Goal: Task Accomplishment & Management: Use online tool/utility

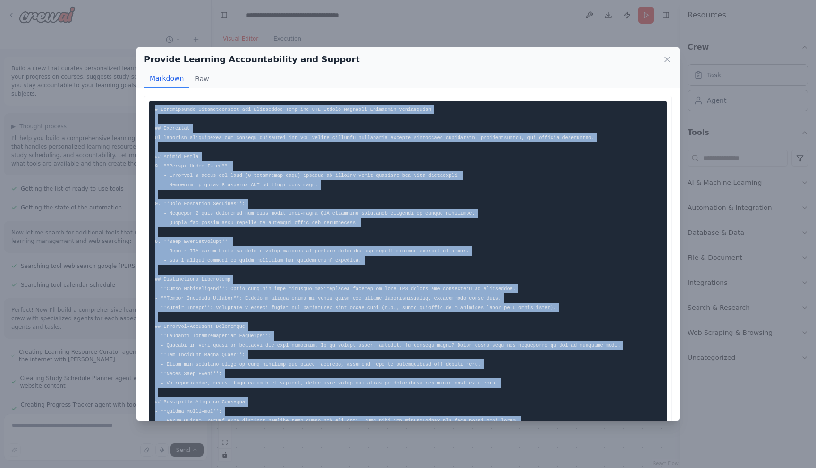
scroll to position [756, 0]
click at [667, 59] on icon at bounding box center [667, 59] width 9 height 9
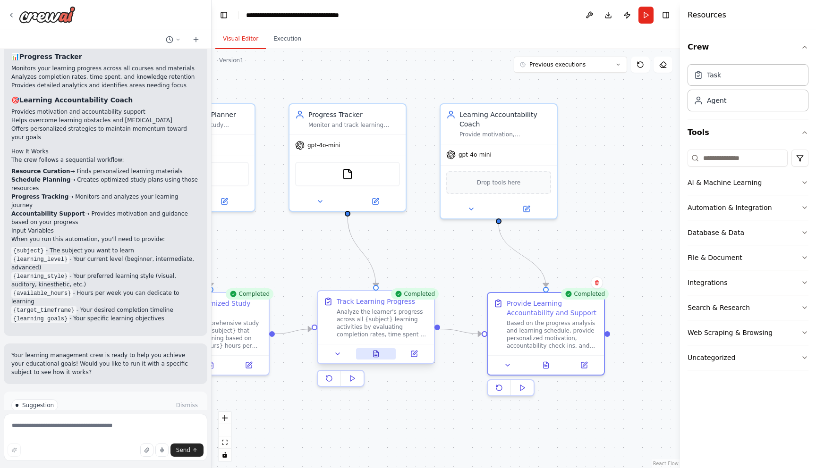
click at [375, 355] on icon at bounding box center [376, 354] width 5 height 6
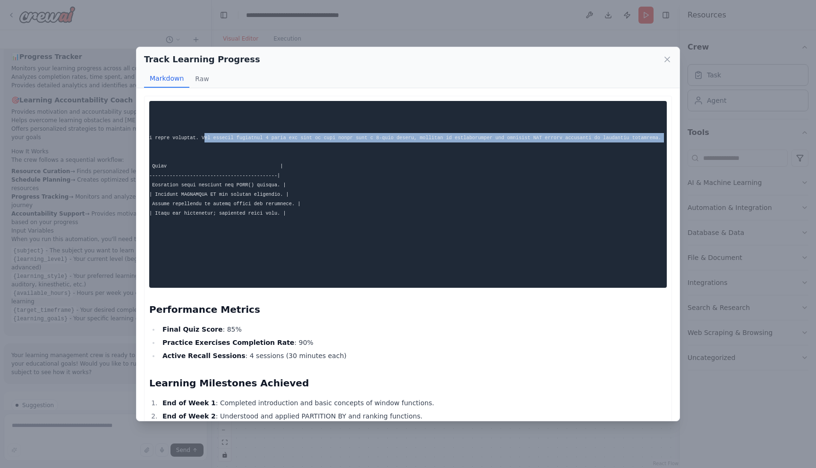
scroll to position [0, 301]
drag, startPoint x: 503, startPoint y: 139, endPoint x: 671, endPoint y: 139, distance: 167.6
click at [671, 139] on div "Performance Metrics Final Quiz Score : 85% Practice Exercises Completion Rate :…" at bounding box center [408, 415] width 528 height 639
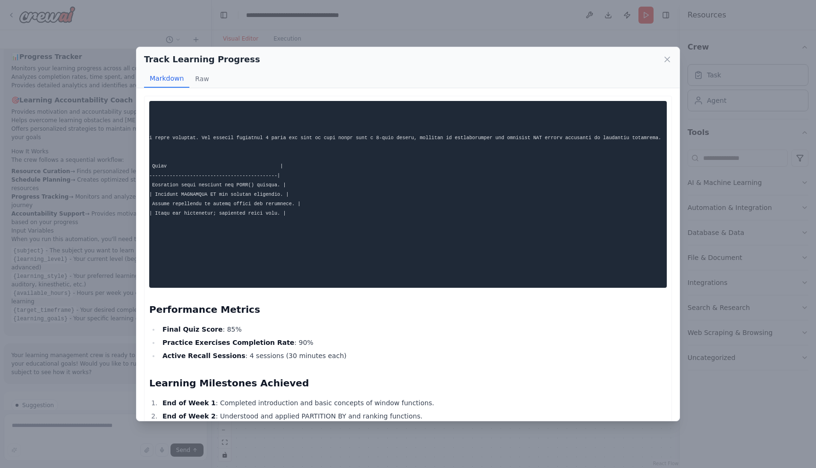
click at [212, 156] on pre at bounding box center [408, 194] width 518 height 187
click at [200, 158] on pre at bounding box center [408, 194] width 518 height 187
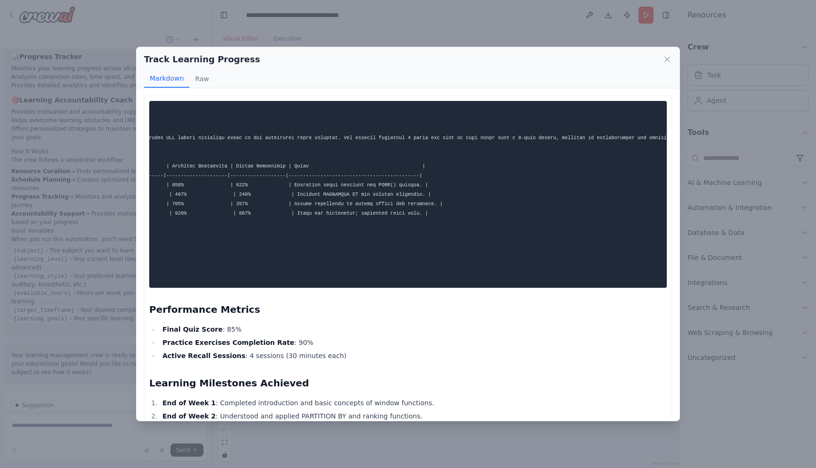
scroll to position [0, 0]
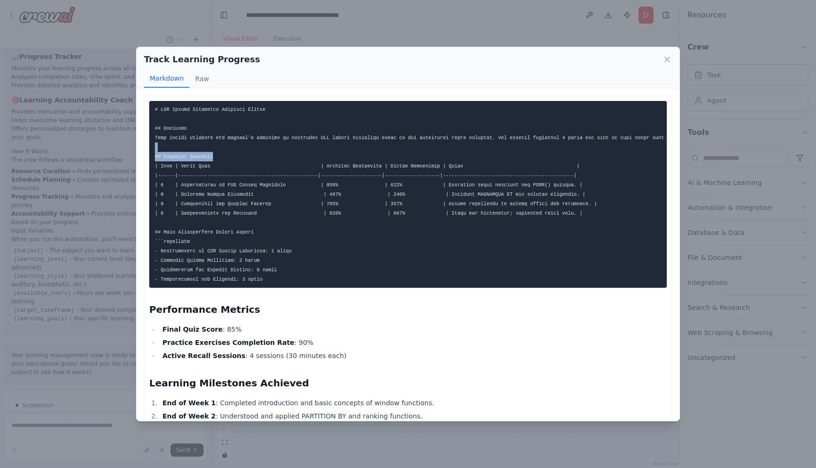
drag, startPoint x: 200, startPoint y: 158, endPoint x: 141, endPoint y: 149, distance: 59.2
click at [141, 149] on div "Performance Metrics Final Quiz Score : 85% Practice Exercises Completion Rate :…" at bounding box center [407, 254] width 543 height 333
click at [182, 236] on pre at bounding box center [408, 194] width 518 height 187
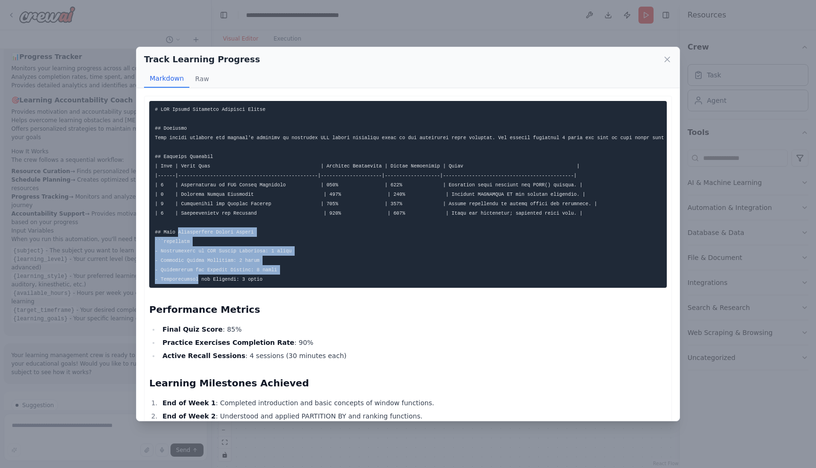
drag, startPoint x: 182, startPoint y: 236, endPoint x: 178, endPoint y: 282, distance: 46.9
click at [178, 283] on pre at bounding box center [408, 194] width 518 height 187
click at [665, 58] on icon at bounding box center [667, 59] width 5 height 5
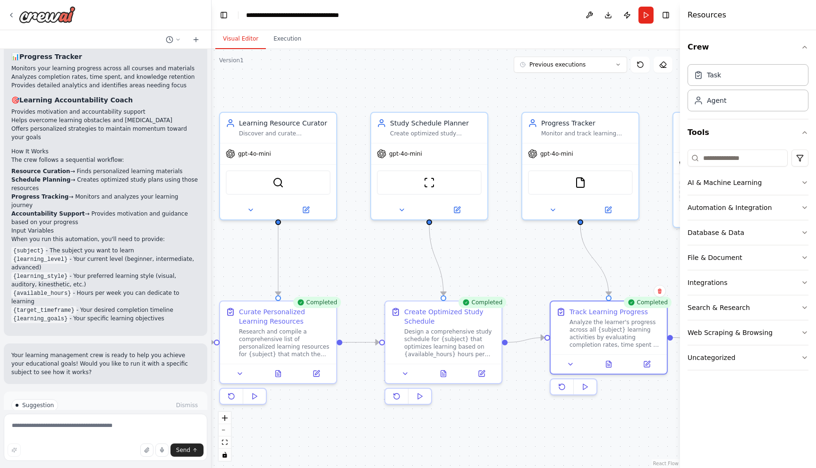
drag, startPoint x: 249, startPoint y: 239, endPoint x: 482, endPoint y: 248, distance: 233.0
click at [482, 248] on div ".deletable-edge-delete-btn { width: 20px; height: 20px; border: 0px solid #ffff…" at bounding box center [446, 258] width 468 height 419
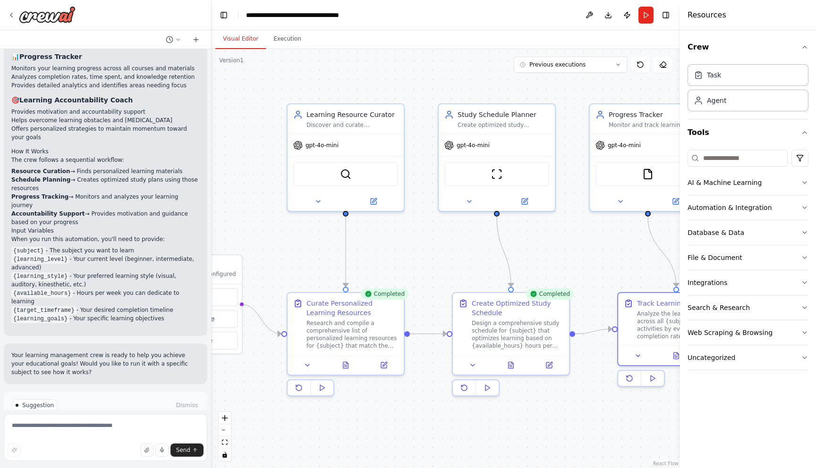
drag, startPoint x: 330, startPoint y: 248, endPoint x: 398, endPoint y: 239, distance: 68.1
click at [398, 239] on div ".deletable-edge-delete-btn { width: 20px; height: 20px; border: 0px solid #ffff…" at bounding box center [446, 258] width 468 height 419
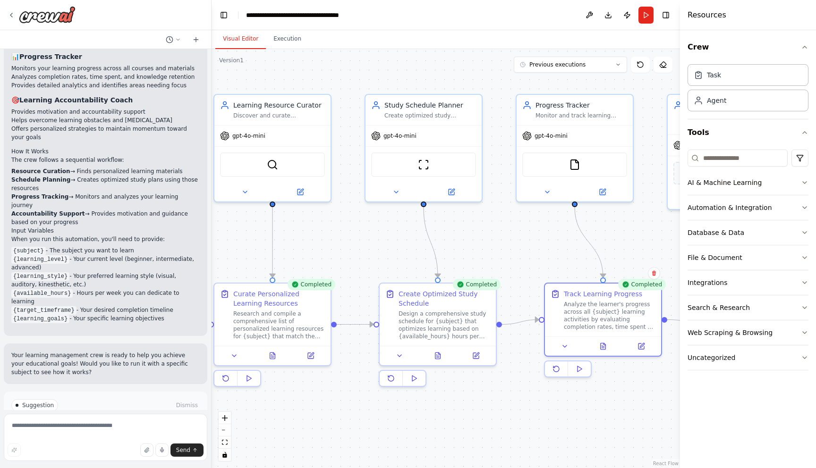
drag, startPoint x: 476, startPoint y: 239, endPoint x: 402, endPoint y: 229, distance: 74.3
click at [402, 229] on div ".deletable-edge-delete-btn { width: 20px; height: 20px; border: 0px solid #ffff…" at bounding box center [446, 258] width 468 height 419
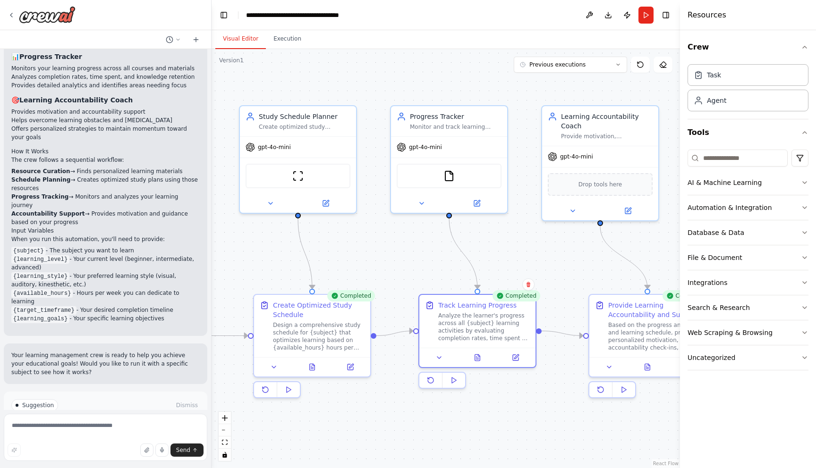
drag, startPoint x: 516, startPoint y: 232, endPoint x: 391, endPoint y: 243, distance: 125.6
click at [391, 243] on div ".deletable-edge-delete-btn { width: 20px; height: 20px; border: 0px solid #ffff…" at bounding box center [446, 258] width 468 height 419
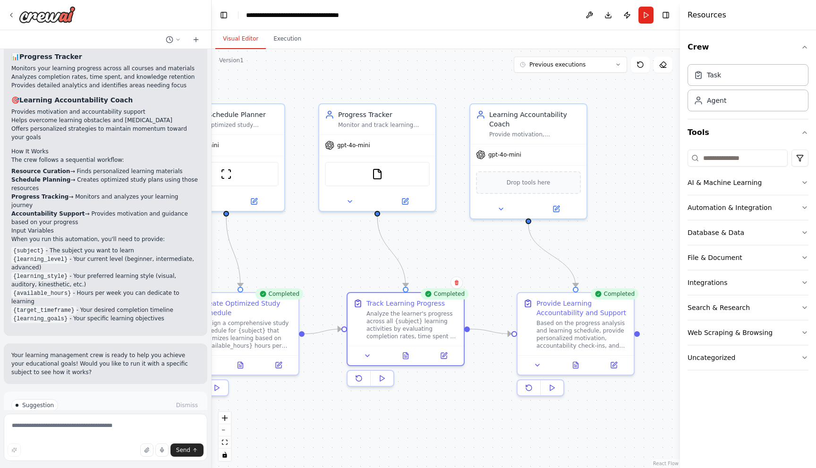
drag, startPoint x: 561, startPoint y: 255, endPoint x: 490, endPoint y: 254, distance: 71.8
click at [490, 254] on div ".deletable-edge-delete-btn { width: 20px; height: 20px; border: 0px solid #ffff…" at bounding box center [446, 258] width 468 height 419
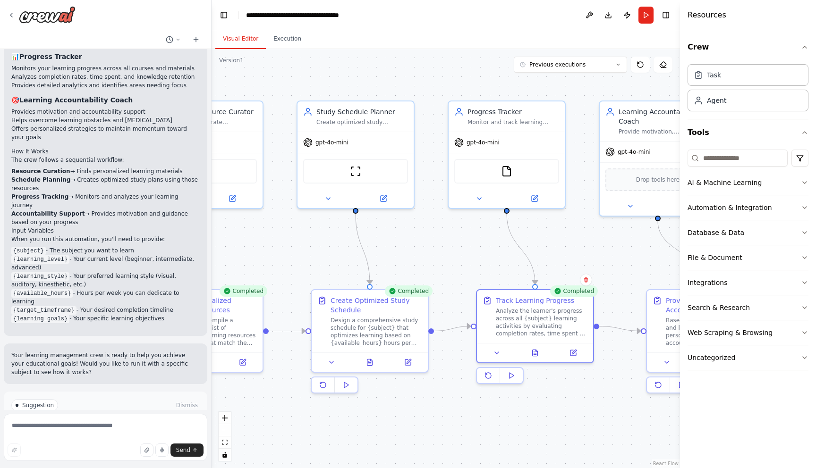
drag, startPoint x: 343, startPoint y: 262, endPoint x: 473, endPoint y: 259, distance: 129.4
click at [473, 259] on div ".deletable-edge-delete-btn { width: 20px; height: 20px; border: 0px solid #ffff…" at bounding box center [446, 258] width 468 height 419
click at [535, 198] on icon at bounding box center [535, 197] width 6 height 6
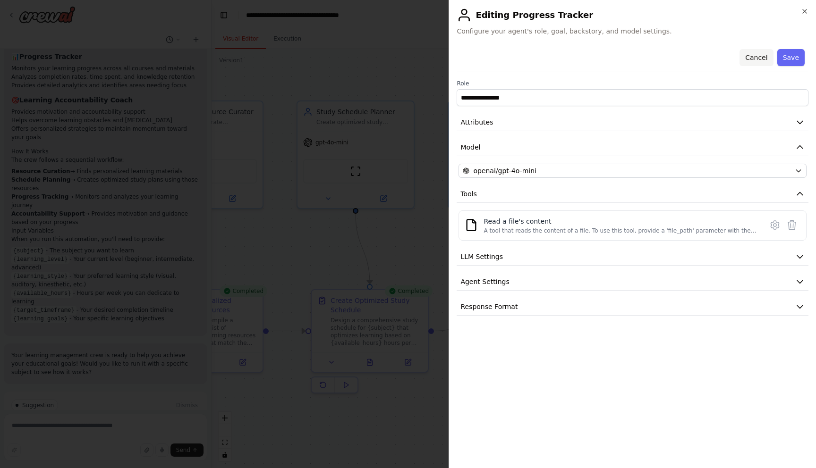
click at [758, 59] on button "Cancel" at bounding box center [756, 57] width 34 height 17
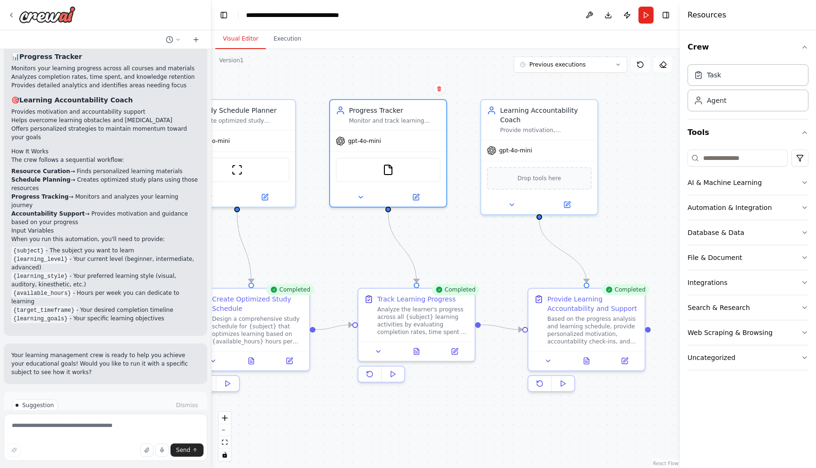
drag, startPoint x: 603, startPoint y: 242, endPoint x: 484, endPoint y: 240, distance: 118.5
click at [484, 240] on div ".deletable-edge-delete-btn { width: 20px; height: 20px; border: 0px solid #ffff…" at bounding box center [446, 258] width 468 height 419
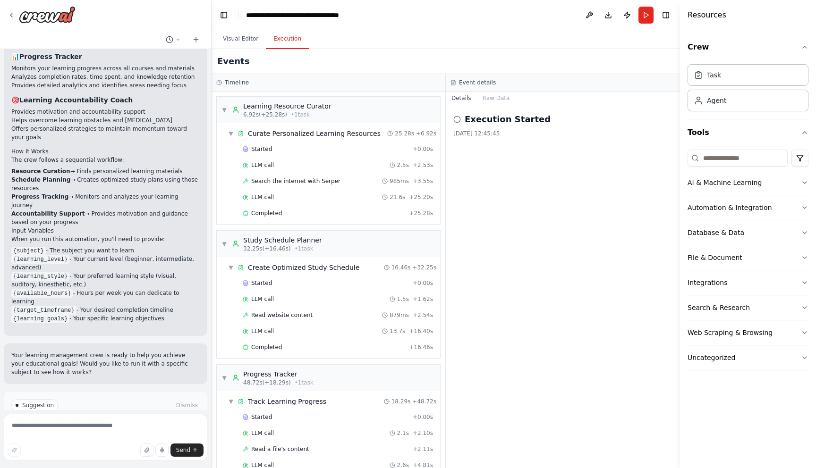
click at [289, 39] on button "Execution" at bounding box center [287, 39] width 43 height 20
click at [251, 40] on button "Visual Editor" at bounding box center [240, 39] width 51 height 20
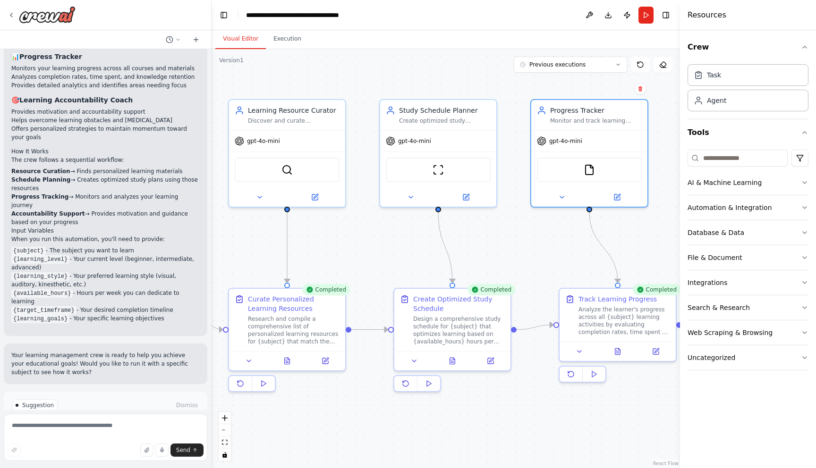
drag, startPoint x: 345, startPoint y: 403, endPoint x: 546, endPoint y: 403, distance: 201.6
click at [546, 403] on div ".deletable-edge-delete-btn { width: 20px; height: 20px; border: 0px solid #ffff…" at bounding box center [446, 258] width 468 height 419
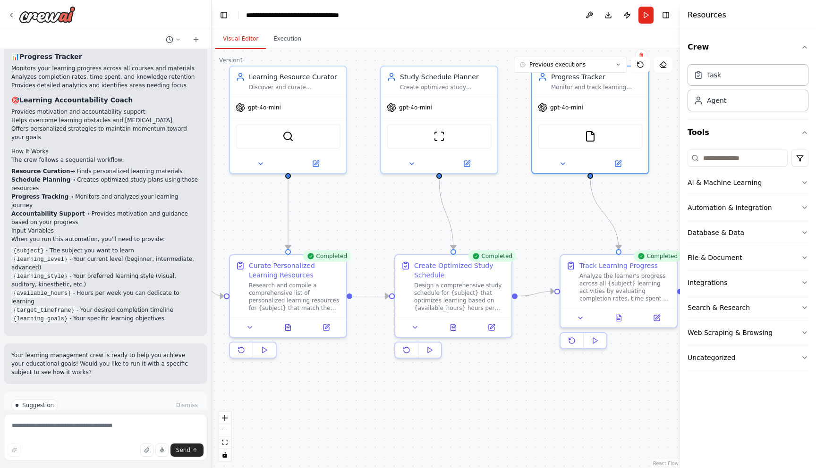
drag, startPoint x: 373, startPoint y: 416, endPoint x: 374, endPoint y: 383, distance: 33.5
click at [374, 383] on div ".deletable-edge-delete-btn { width: 20px; height: 20px; border: 0px solid #ffff…" at bounding box center [446, 258] width 468 height 419
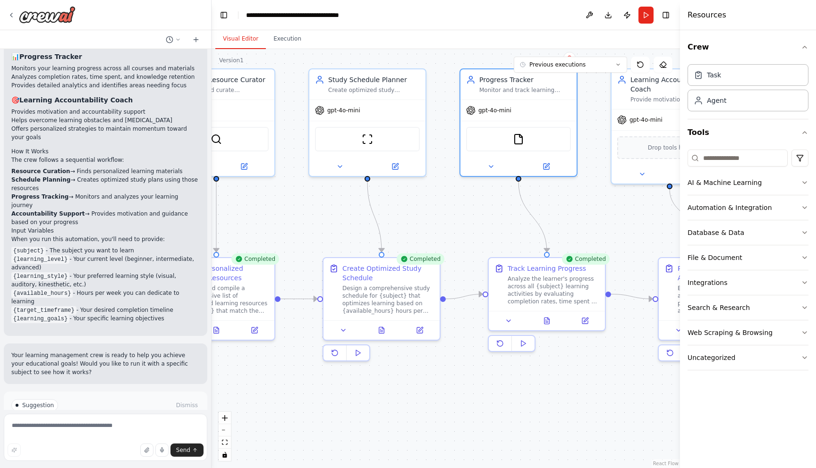
drag, startPoint x: 484, startPoint y: 367, endPoint x: 413, endPoint y: 370, distance: 71.8
click at [413, 370] on div ".deletable-edge-delete-btn { width: 20px; height: 20px; border: 0px solid #ffff…" at bounding box center [446, 258] width 468 height 419
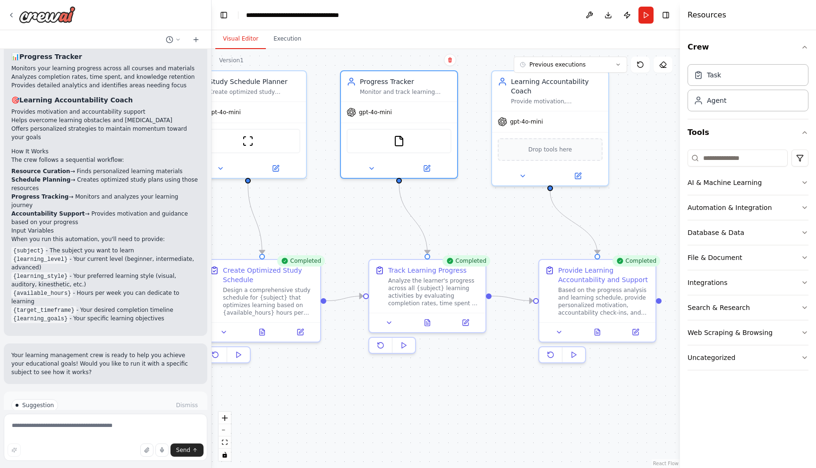
drag, startPoint x: 585, startPoint y: 366, endPoint x: 469, endPoint y: 369, distance: 115.7
click at [469, 369] on div ".deletable-edge-delete-btn { width: 20px; height: 20px; border: 0px solid #ffff…" at bounding box center [446, 258] width 468 height 419
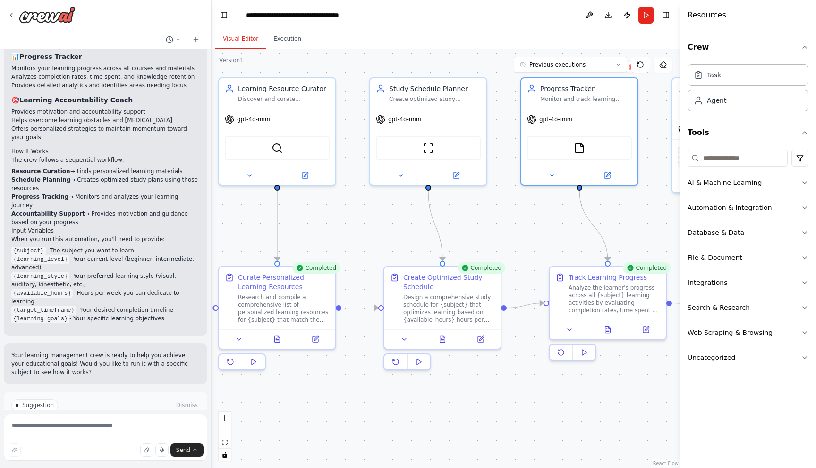
drag, startPoint x: 274, startPoint y: 392, endPoint x: 451, endPoint y: 399, distance: 176.7
click at [451, 399] on div ".deletable-edge-delete-btn { width: 20px; height: 20px; border: 0px solid #ffff…" at bounding box center [446, 258] width 468 height 419
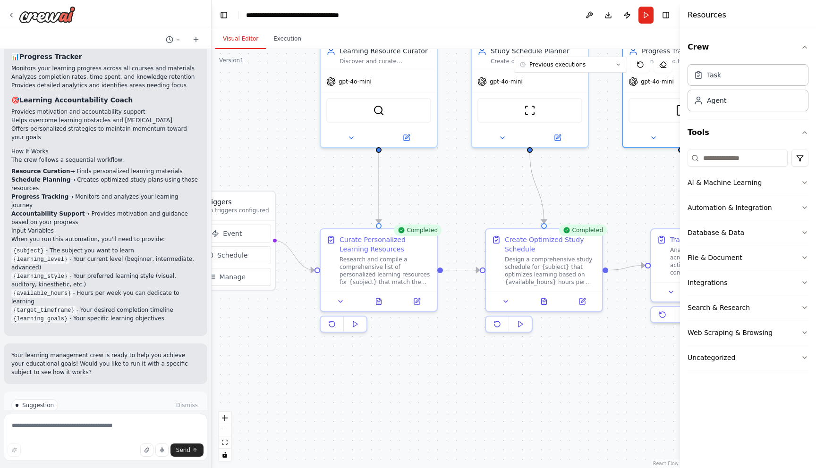
drag, startPoint x: 338, startPoint y: 409, endPoint x: 439, endPoint y: 371, distance: 108.5
click at [439, 371] on div ".deletable-edge-delete-btn { width: 20px; height: 20px; border: 0px solid #ffff…" at bounding box center [446, 258] width 468 height 419
click at [356, 327] on icon at bounding box center [355, 325] width 8 height 8
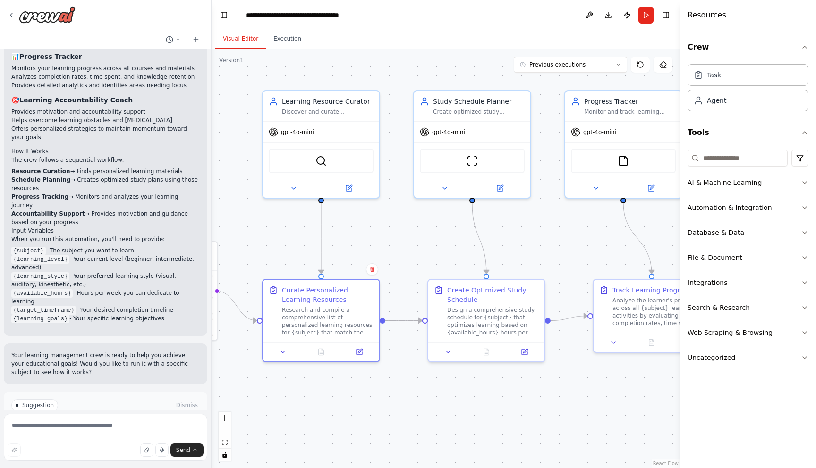
drag, startPoint x: 575, startPoint y: 393, endPoint x: 517, endPoint y: 443, distance: 76.3
click at [517, 443] on div ".deletable-edge-delete-btn { width: 20px; height: 20px; border: 0px solid #ffff…" at bounding box center [446, 258] width 468 height 419
click at [596, 64] on button "Previous executions" at bounding box center [570, 65] width 113 height 16
click at [583, 82] on div "03/10/2025" at bounding box center [576, 82] width 94 height 8
click at [567, 85] on div "03/10/2025" at bounding box center [576, 82] width 94 height 8
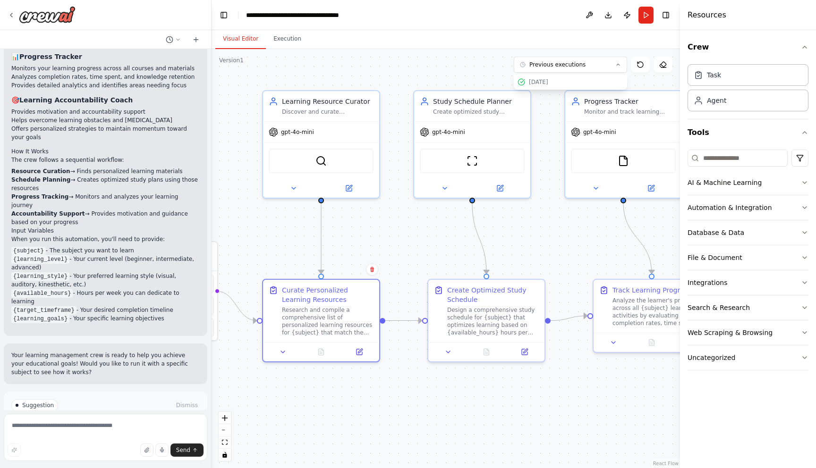
click at [637, 80] on div ".deletable-edge-delete-btn { width: 20px; height: 20px; border: 0px solid #ffff…" at bounding box center [446, 258] width 468 height 419
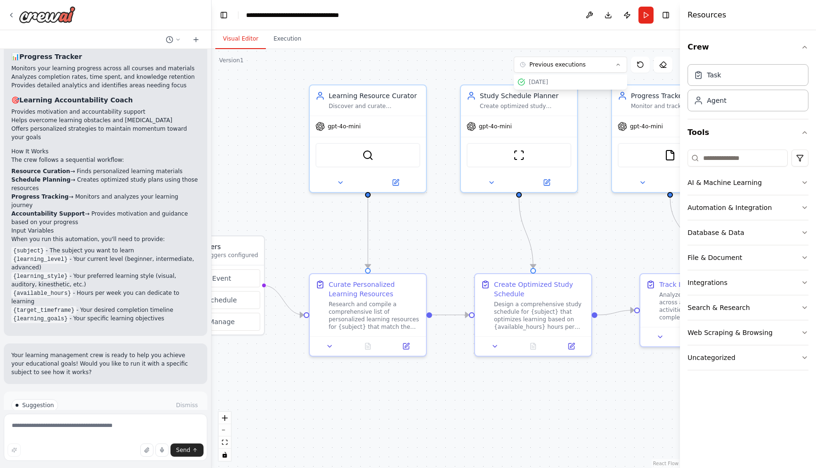
drag, startPoint x: 523, startPoint y: 241, endPoint x: 570, endPoint y: 236, distance: 47.1
click at [570, 236] on div ".deletable-edge-delete-btn { width: 20px; height: 20px; border: 0px solid #ffff…" at bounding box center [446, 258] width 468 height 419
click at [393, 325] on div "Research and compile a comprehensive list of personalized learning resources fo…" at bounding box center [375, 314] width 92 height 30
click at [394, 391] on div ".deletable-edge-delete-btn { width: 20px; height: 20px; border: 0px solid #ffff…" at bounding box center [446, 258] width 468 height 419
click at [176, 438] on button "Improve automation" at bounding box center [105, 445] width 188 height 15
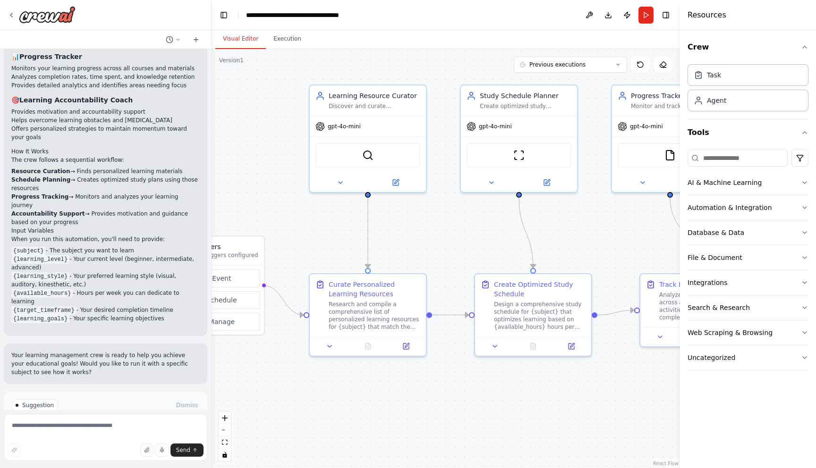
scroll to position [679, 0]
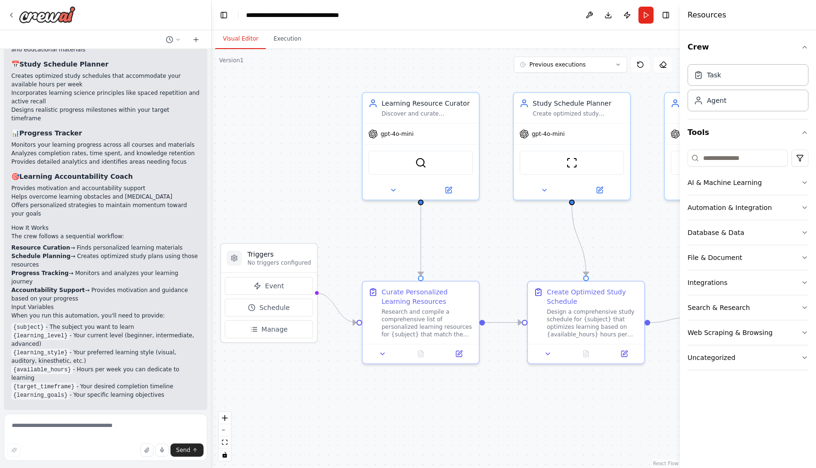
drag, startPoint x: 301, startPoint y: 256, endPoint x: 354, endPoint y: 263, distance: 53.4
click at [354, 263] on div ".deletable-edge-delete-btn { width: 20px; height: 20px; border: 0px solid #ffff…" at bounding box center [446, 258] width 468 height 419
click at [302, 287] on button "Event" at bounding box center [269, 286] width 88 height 18
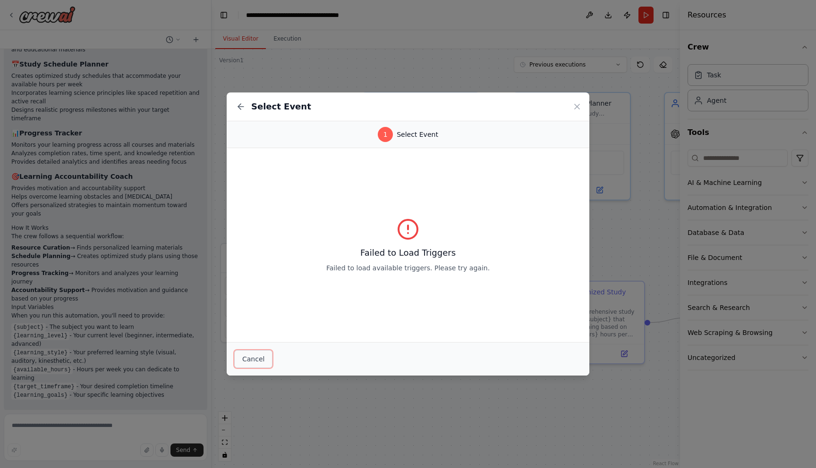
click at [253, 362] on button "Cancel" at bounding box center [253, 359] width 38 height 18
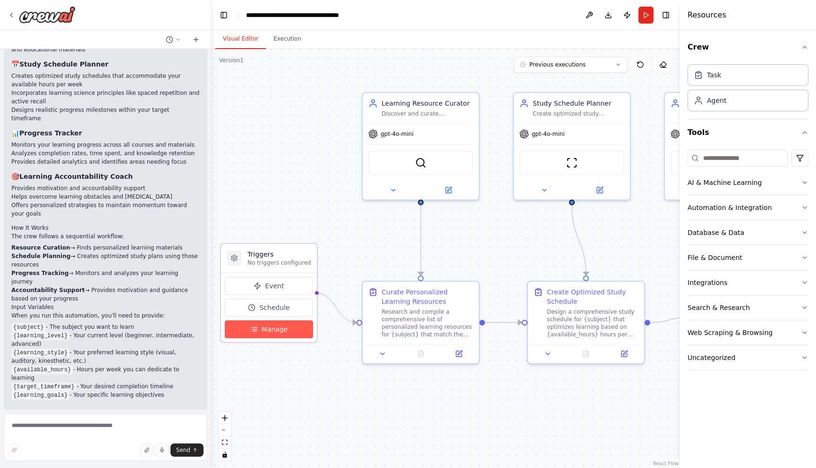
click at [270, 332] on span "Manage" at bounding box center [275, 329] width 26 height 9
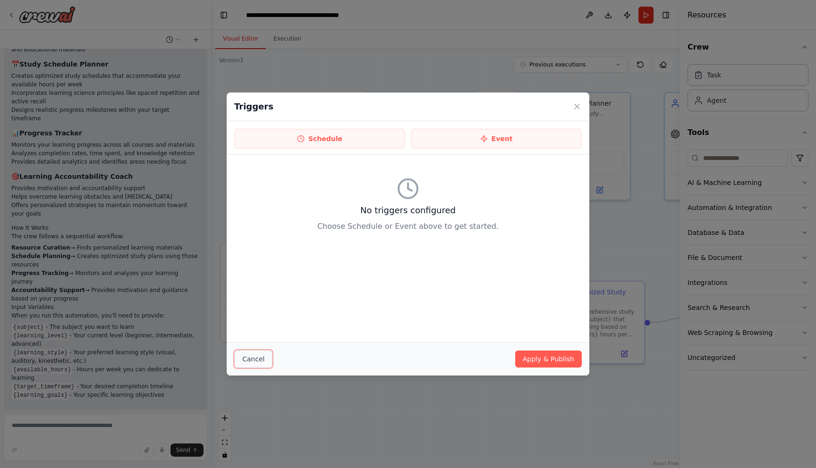
click at [263, 357] on button "Cancel" at bounding box center [253, 359] width 38 height 18
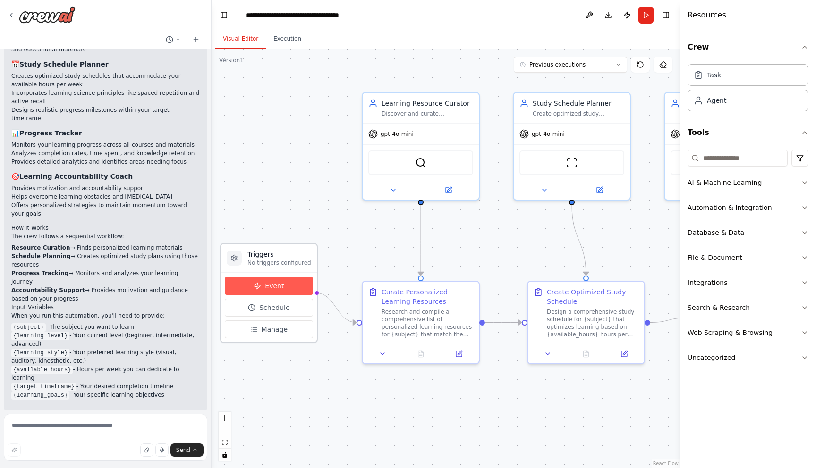
click at [271, 289] on span "Event" at bounding box center [274, 285] width 19 height 9
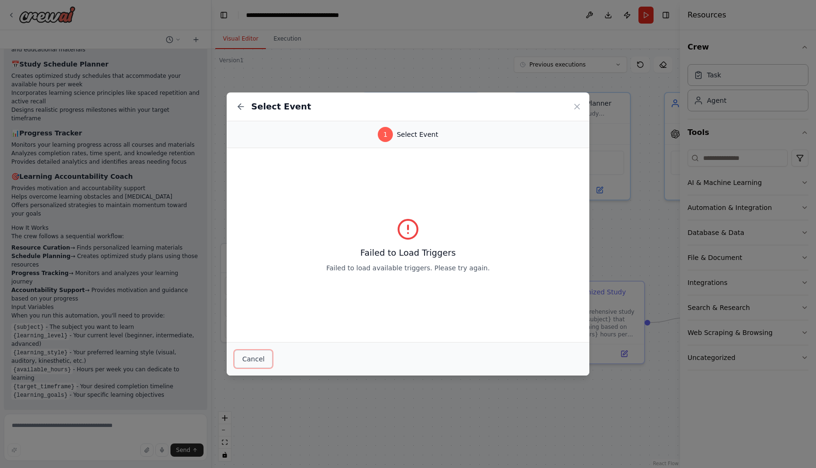
click at [259, 354] on button "Cancel" at bounding box center [253, 359] width 38 height 18
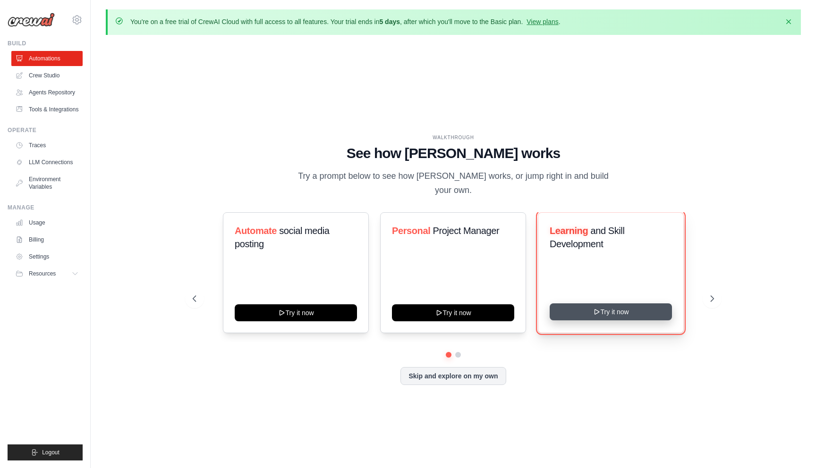
click at [583, 304] on button "Try it now" at bounding box center [611, 312] width 122 height 17
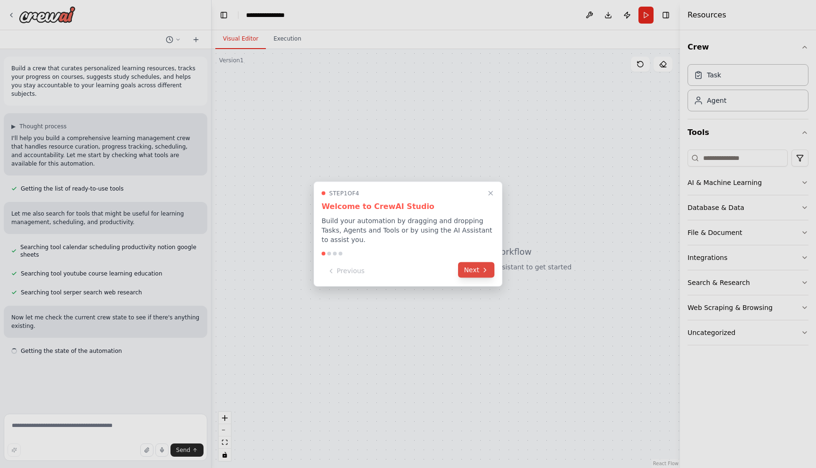
click at [474, 267] on button "Next" at bounding box center [476, 271] width 36 height 16
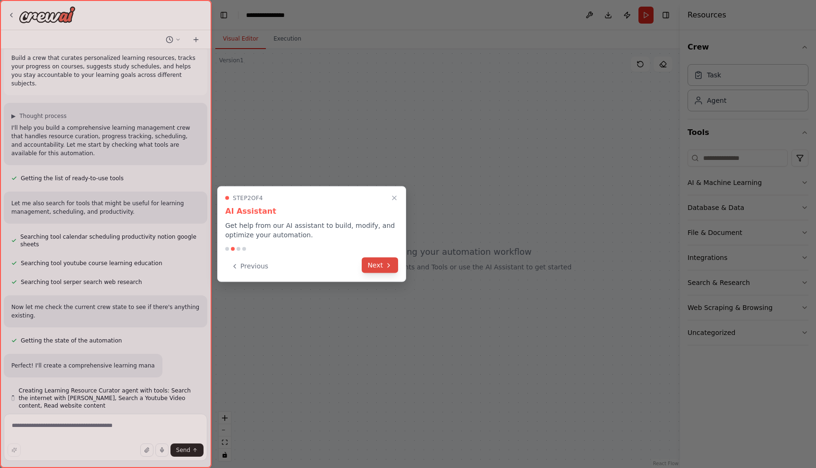
click at [376, 260] on button "Next" at bounding box center [380, 266] width 36 height 16
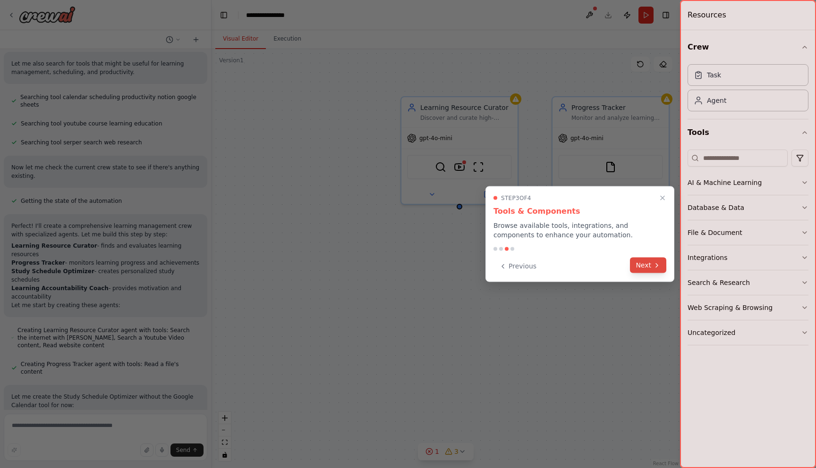
scroll to position [169, 0]
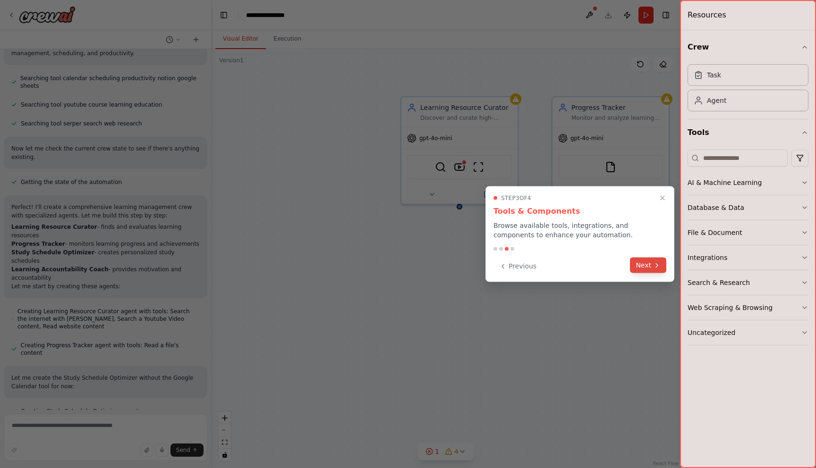
click at [647, 264] on button "Next" at bounding box center [648, 266] width 36 height 16
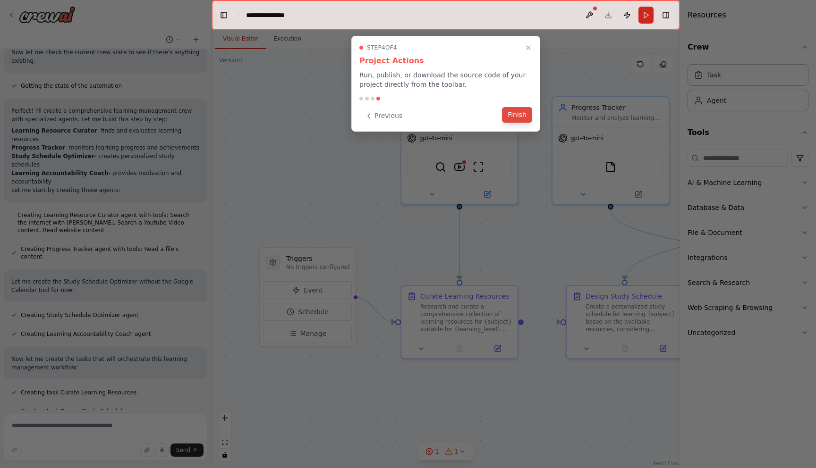
scroll to position [284, 0]
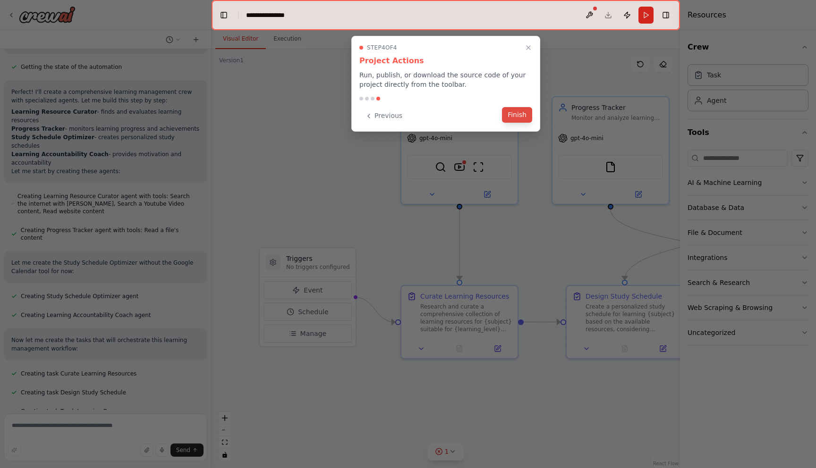
click at [515, 112] on button "Finish" at bounding box center [517, 115] width 30 height 16
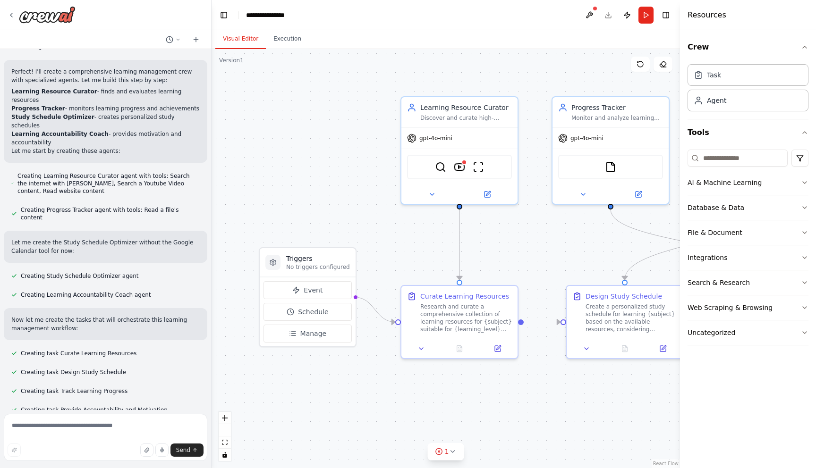
scroll to position [307, 0]
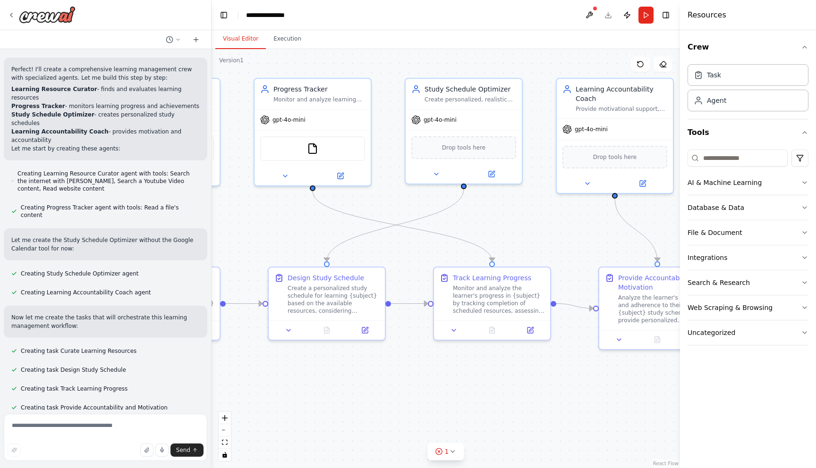
drag, startPoint x: 535, startPoint y: 201, endPoint x: 236, endPoint y: 182, distance: 299.5
click at [236, 182] on div ".deletable-edge-delete-btn { width: 20px; height: 20px; border: 0px solid #ffff…" at bounding box center [446, 258] width 468 height 419
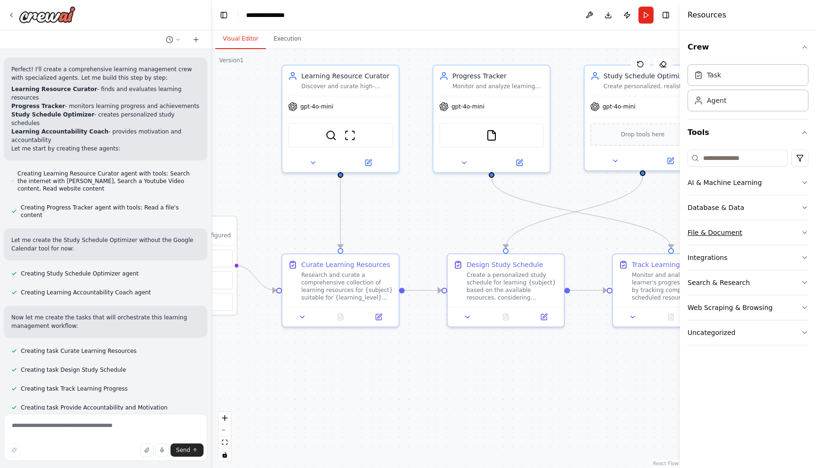
drag, startPoint x: 525, startPoint y: 238, endPoint x: 705, endPoint y: 225, distance: 180.3
click at [705, 225] on div "Build a crew that curates personalized learning resources, tracks your progress…" at bounding box center [408, 234] width 816 height 468
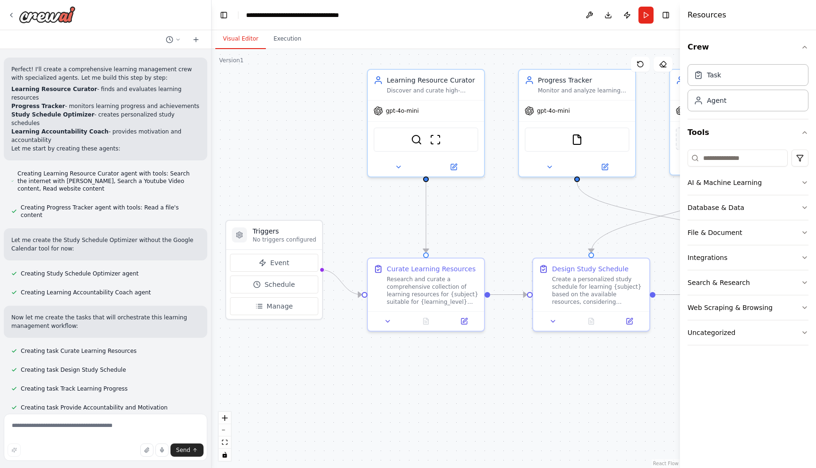
drag, startPoint x: 391, startPoint y: 213, endPoint x: 476, endPoint y: 217, distance: 85.6
click at [476, 217] on div ".deletable-edge-delete-btn { width: 20px; height: 20px; border: 0px solid #ffff…" at bounding box center [446, 258] width 468 height 419
click at [306, 265] on button "Event" at bounding box center [274, 263] width 88 height 18
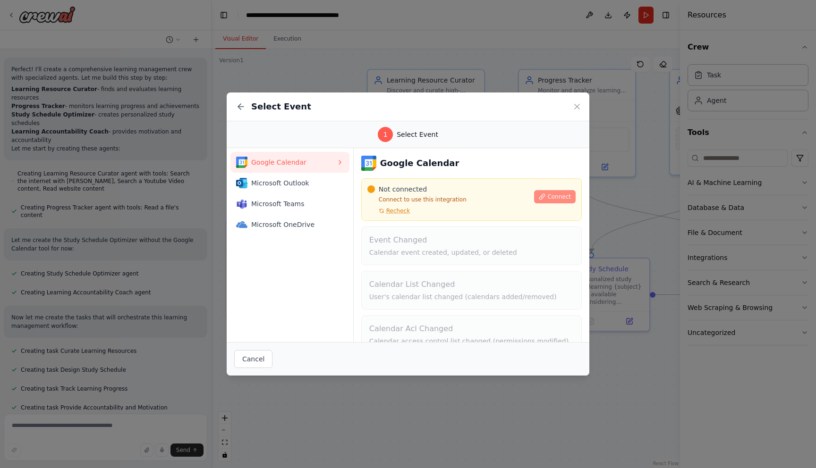
click at [549, 197] on span "Connect" at bounding box center [559, 197] width 24 height 8
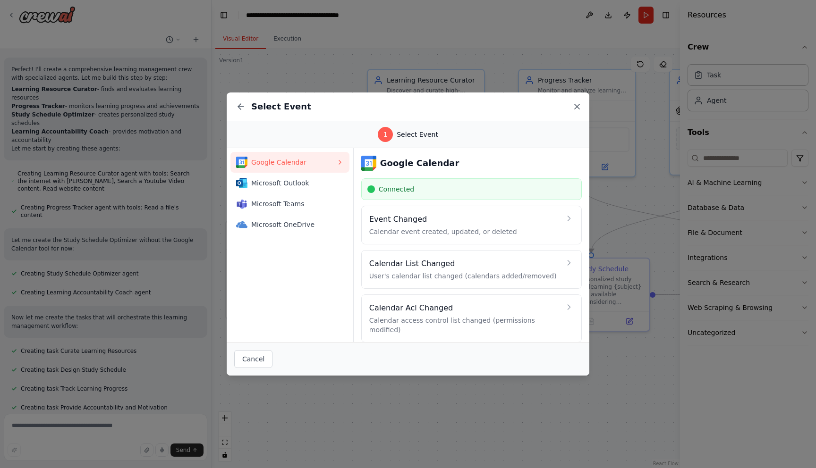
click at [576, 106] on icon at bounding box center [577, 106] width 5 height 5
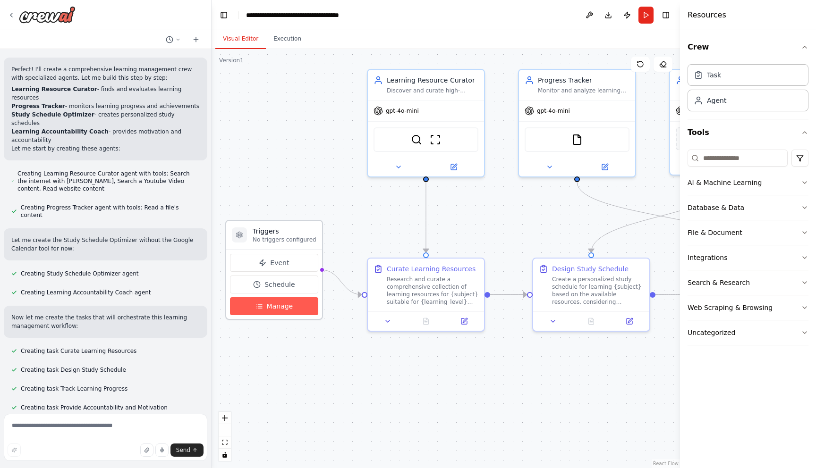
click at [301, 303] on button "Manage" at bounding box center [274, 306] width 88 height 18
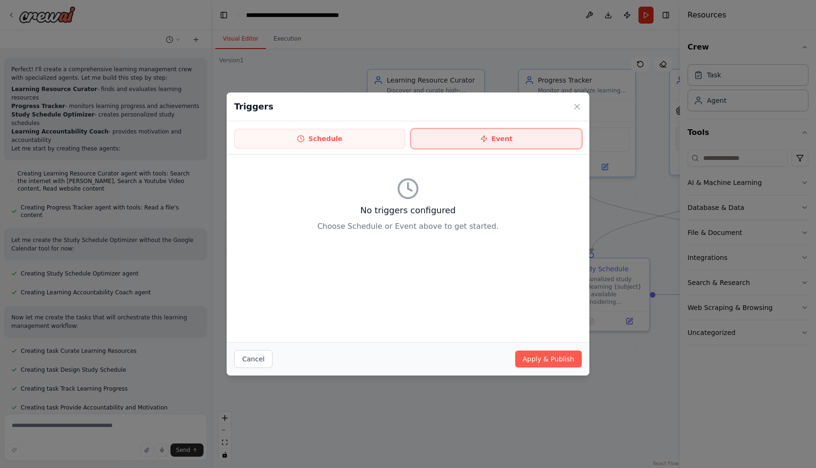
click at [478, 138] on button "Event" at bounding box center [496, 139] width 171 height 20
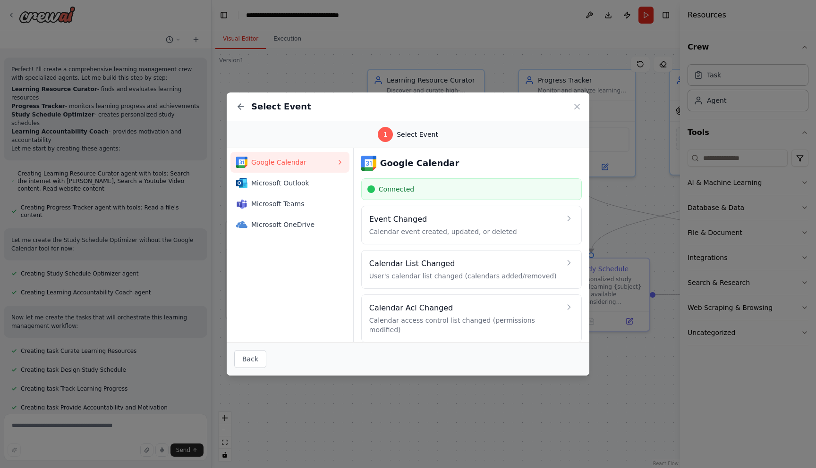
click at [456, 187] on div "Connected" at bounding box center [471, 189] width 208 height 9
click at [412, 188] on span "Connected" at bounding box center [396, 189] width 35 height 9
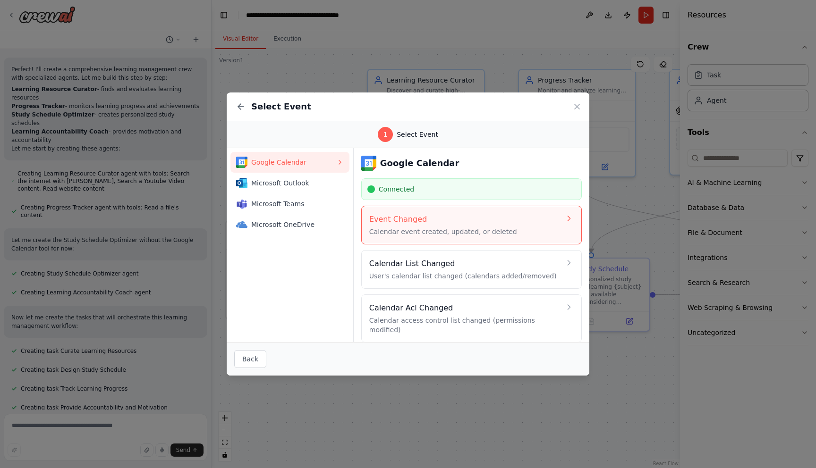
click at [421, 225] on h4 "Event Changed" at bounding box center [464, 219] width 191 height 11
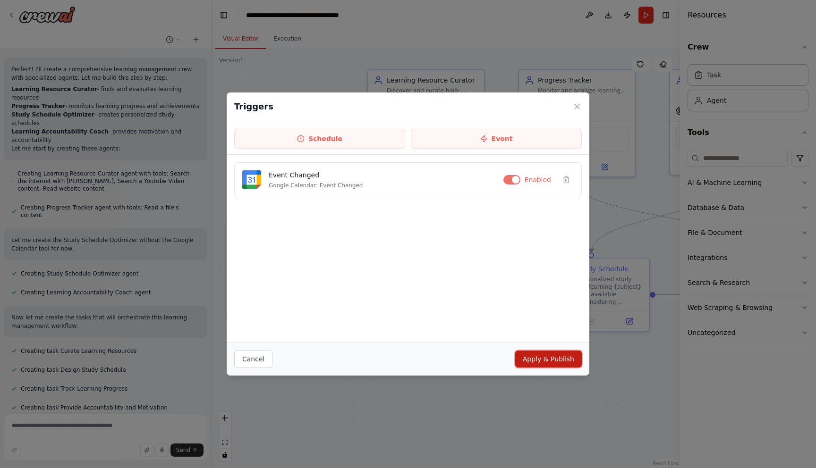
click at [540, 357] on button "Apply & Publish" at bounding box center [548, 359] width 67 height 17
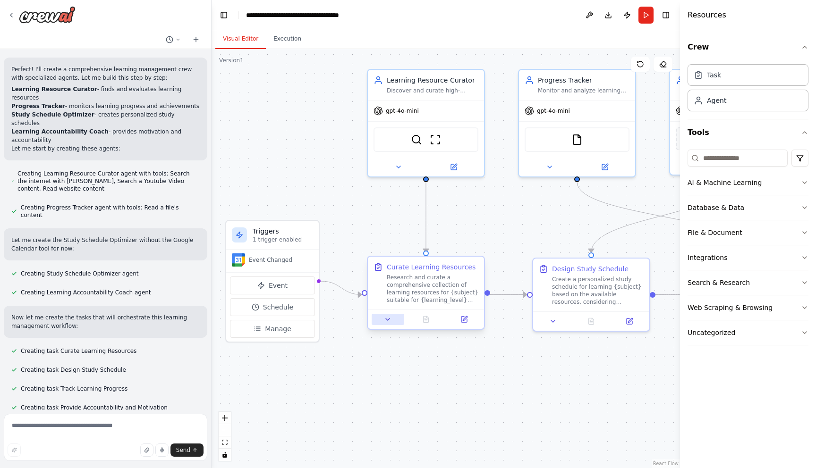
click at [389, 320] on icon at bounding box center [388, 320] width 8 height 8
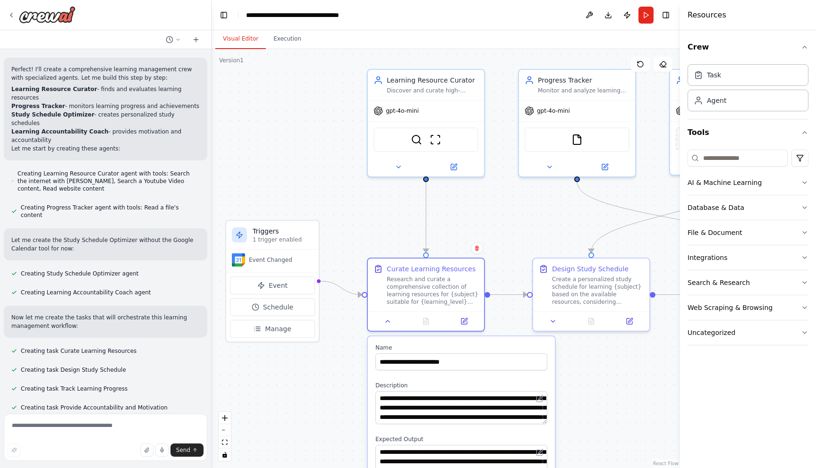
click at [397, 209] on div ".deletable-edge-delete-btn { width: 20px; height: 20px; border: 0px solid #ffff…" at bounding box center [446, 258] width 468 height 419
click at [388, 320] on icon at bounding box center [388, 320] width 4 height 2
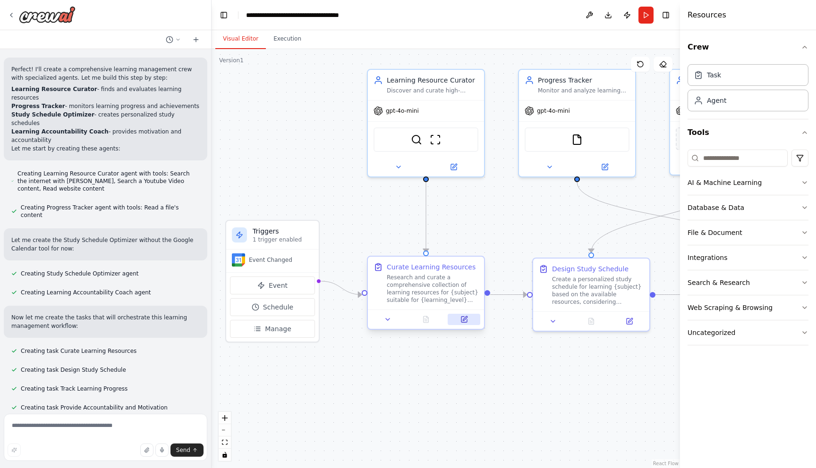
click at [459, 321] on button at bounding box center [464, 319] width 33 height 11
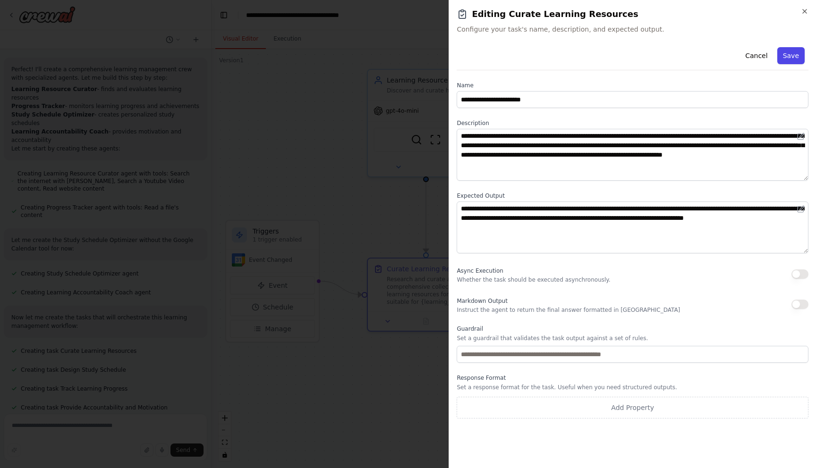
click at [789, 51] on button "Save" at bounding box center [790, 55] width 27 height 17
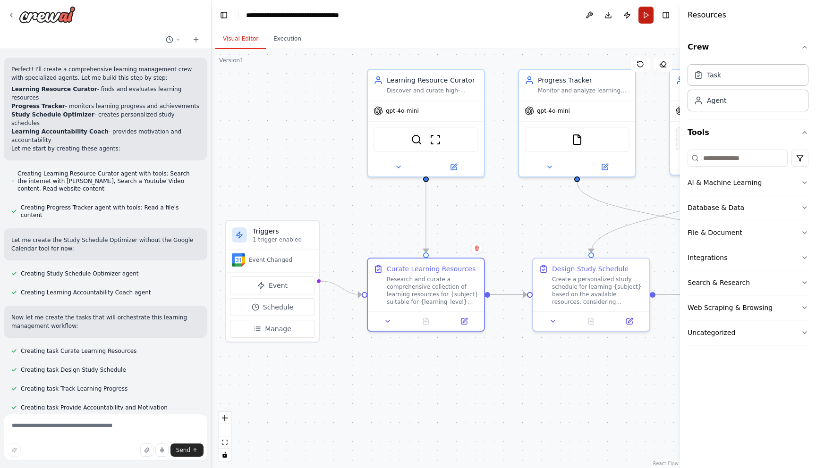
click at [645, 17] on button "Run" at bounding box center [645, 15] width 15 height 17
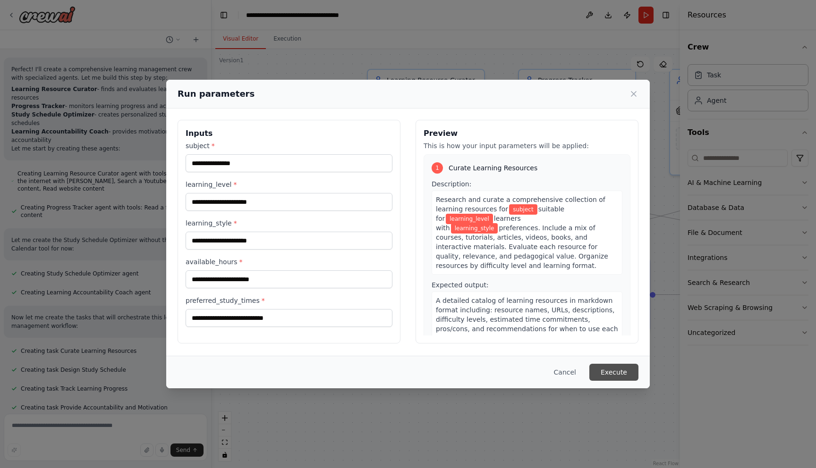
click at [606, 374] on button "Execute" at bounding box center [613, 372] width 49 height 17
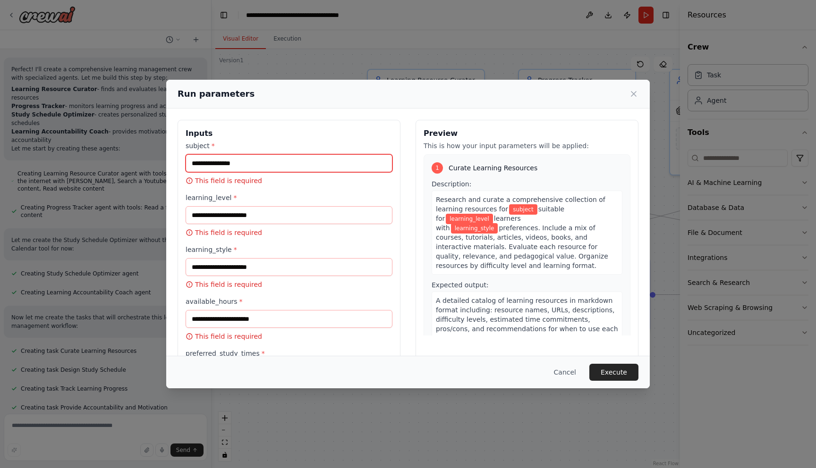
click at [205, 163] on input "subject *" at bounding box center [289, 163] width 207 height 18
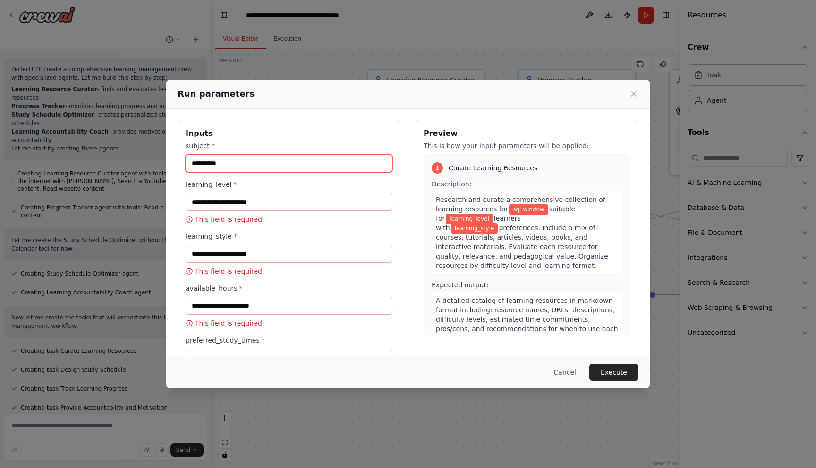
type input "**********"
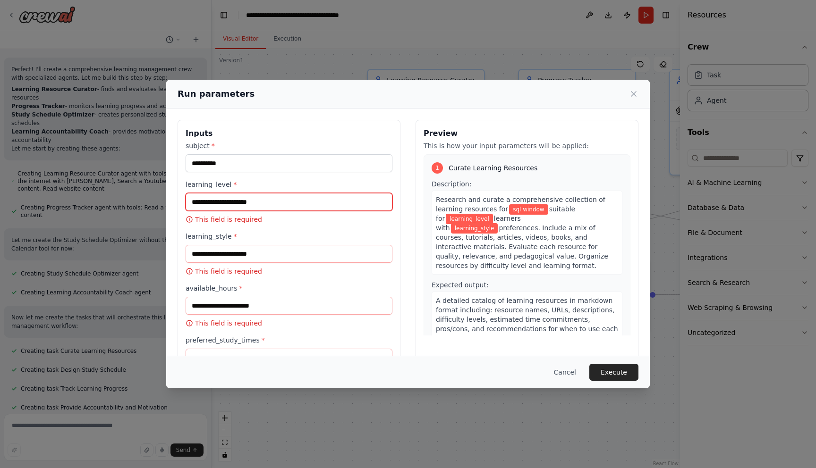
click at [197, 205] on input "learning_level *" at bounding box center [289, 202] width 207 height 18
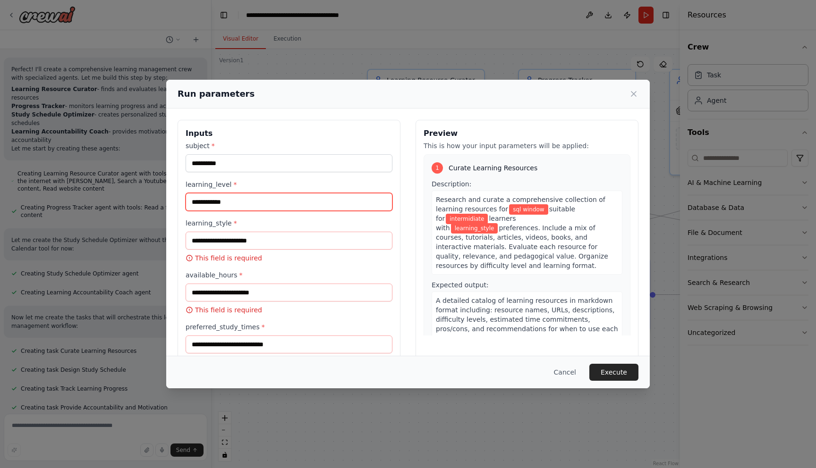
type input "**********"
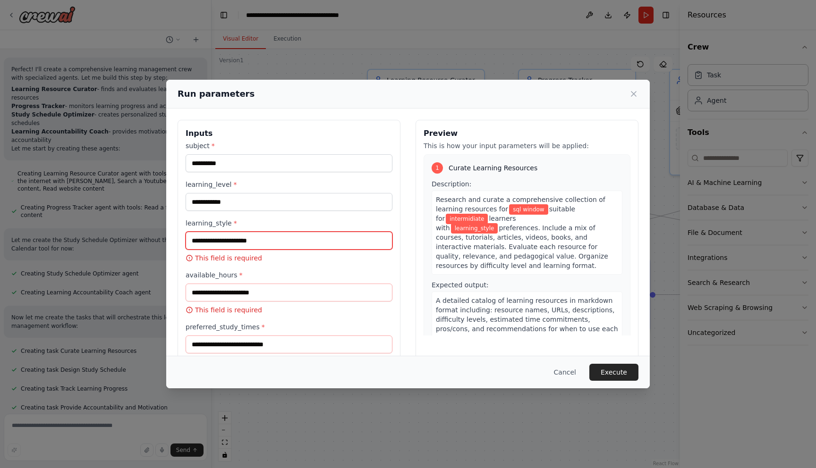
click at [197, 242] on input "learning_style *" at bounding box center [289, 241] width 207 height 18
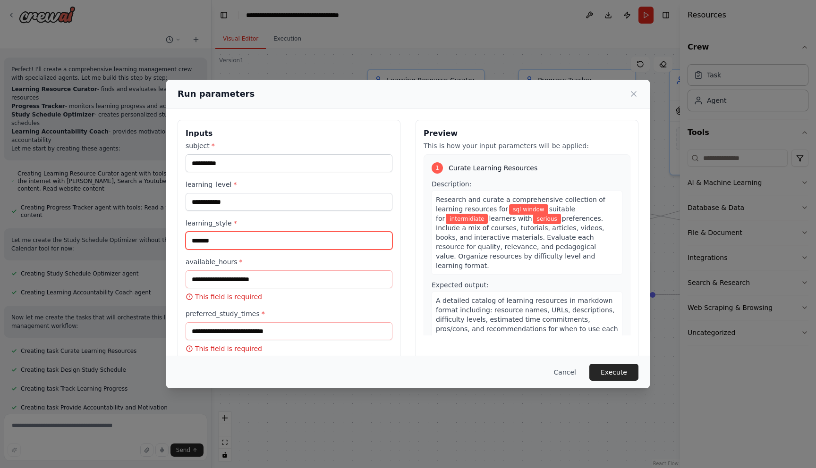
type input "*******"
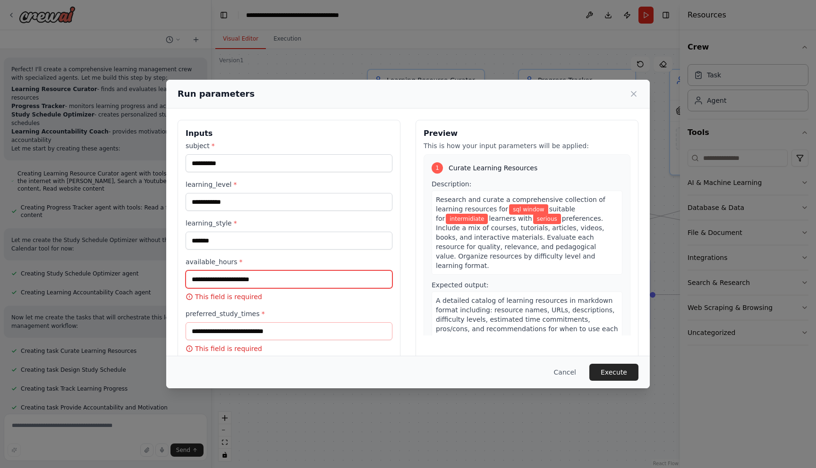
click at [195, 280] on input "available_hours *" at bounding box center [289, 280] width 207 height 18
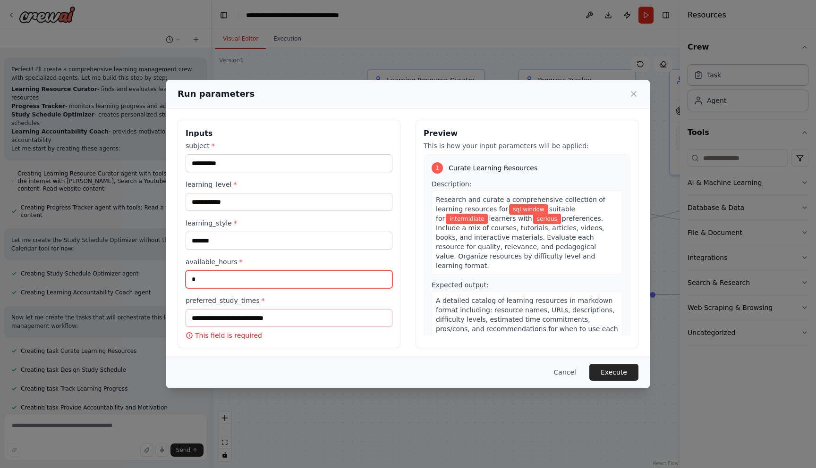
type input "*"
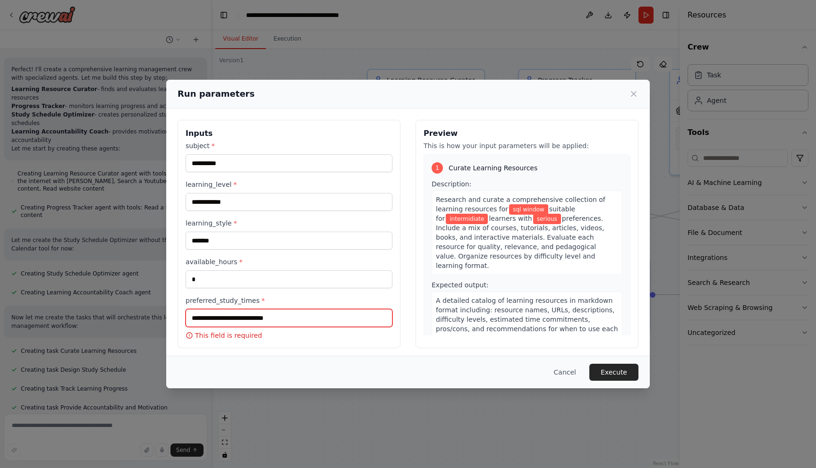
click at [199, 322] on input "preferred_study_times *" at bounding box center [289, 318] width 207 height 18
type input "**********"
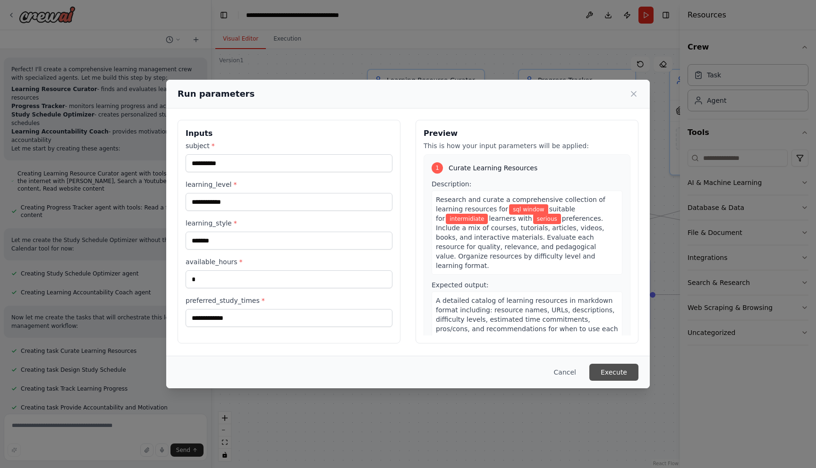
click at [611, 371] on button "Execute" at bounding box center [613, 372] width 49 height 17
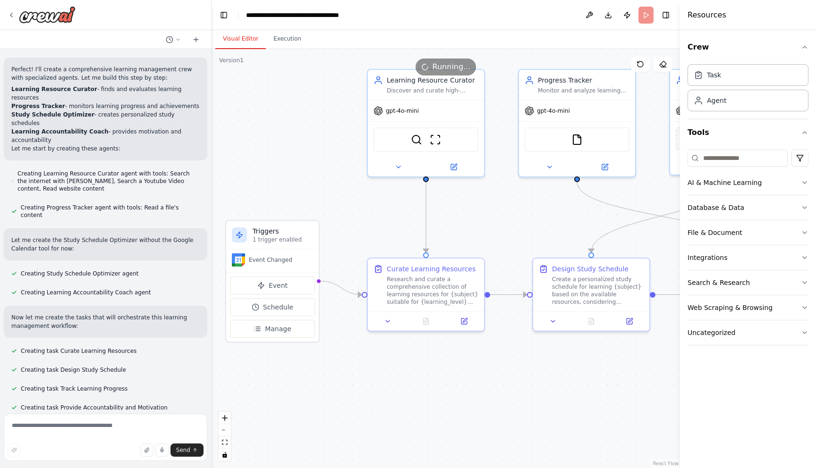
click at [243, 38] on button "Visual Editor" at bounding box center [240, 39] width 51 height 20
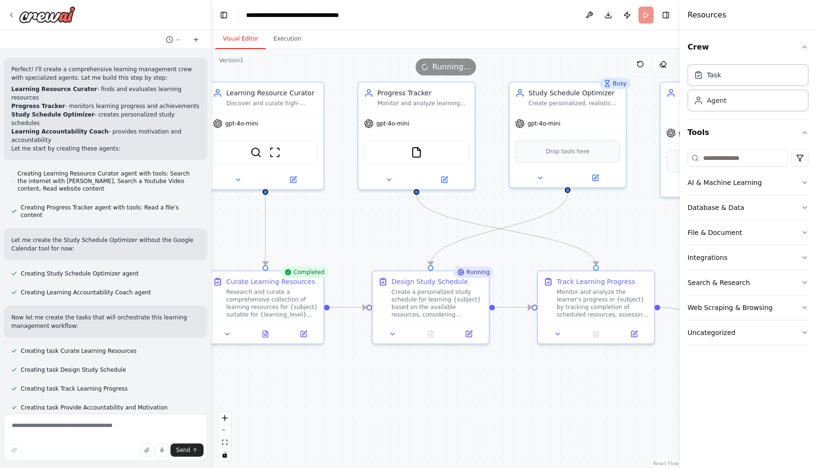
drag, startPoint x: 502, startPoint y: 217, endPoint x: 341, endPoint y: 230, distance: 161.1
click at [341, 230] on div ".deletable-edge-delete-btn { width: 20px; height: 20px; border: 0px solid #ffff…" at bounding box center [446, 258] width 468 height 419
click at [267, 334] on icon at bounding box center [265, 332] width 5 height 6
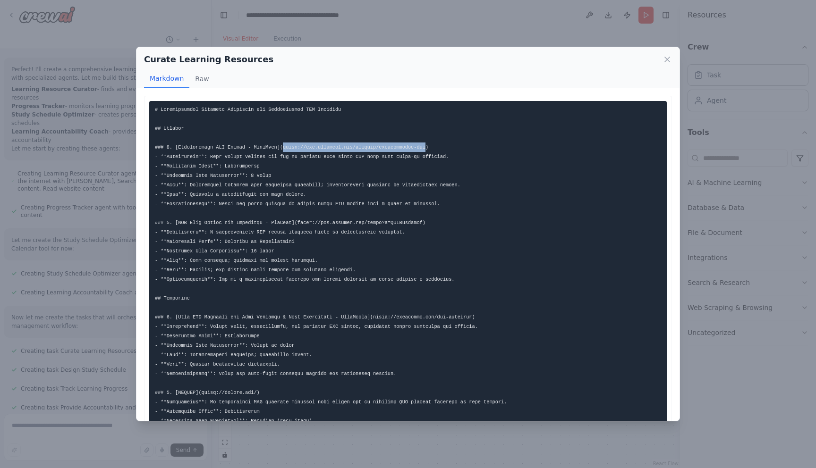
drag, startPoint x: 283, startPoint y: 148, endPoint x: 426, endPoint y: 146, distance: 142.6
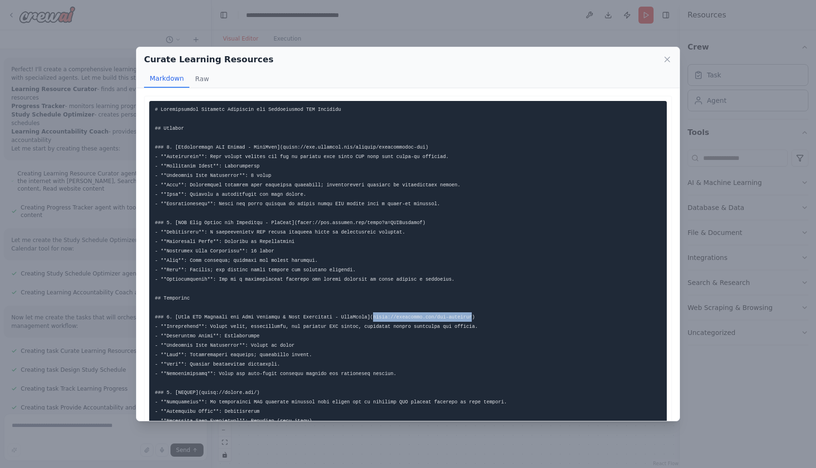
drag, startPoint x: 374, startPoint y: 318, endPoint x: 475, endPoint y: 315, distance: 100.6
click at [665, 58] on icon at bounding box center [667, 59] width 5 height 5
